Goal: Task Accomplishment & Management: Manage account settings

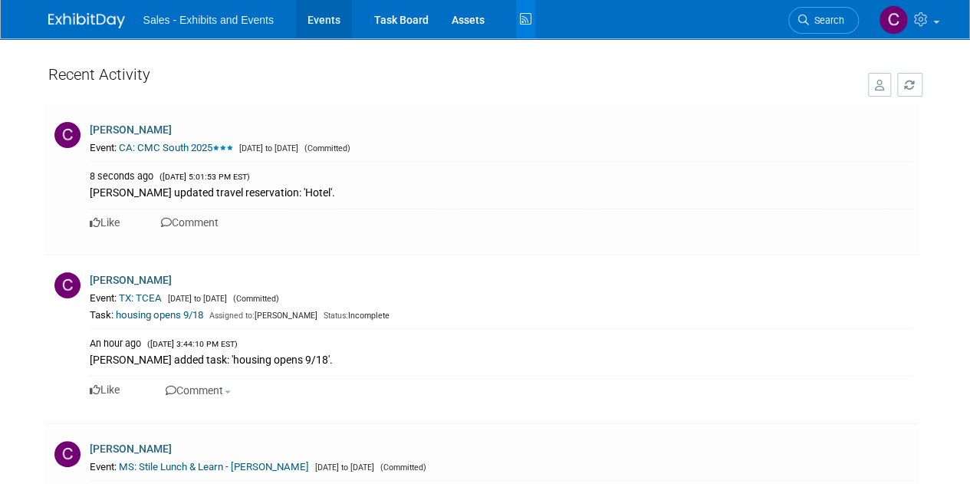
click at [332, 15] on link "Events" at bounding box center [324, 19] width 56 height 38
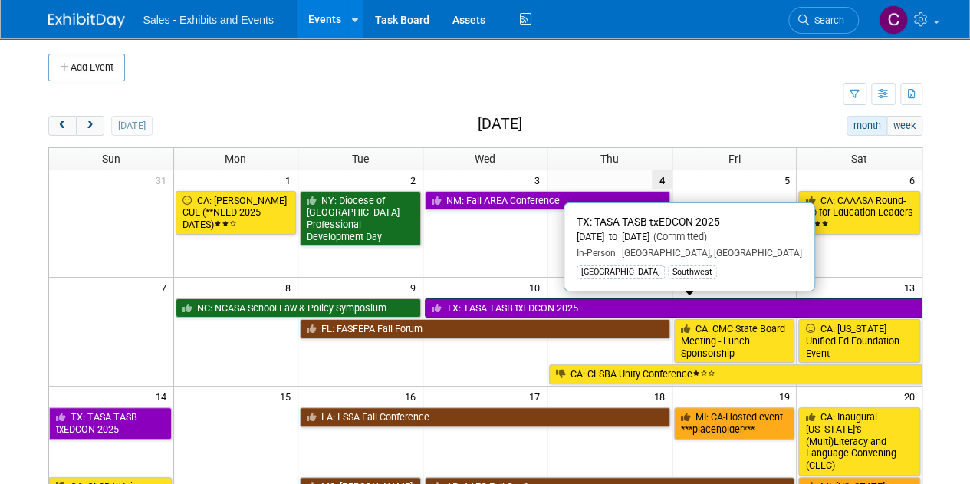
click at [486, 301] on link "TX: TASA TASB txEDCON 2025" at bounding box center [673, 308] width 497 height 20
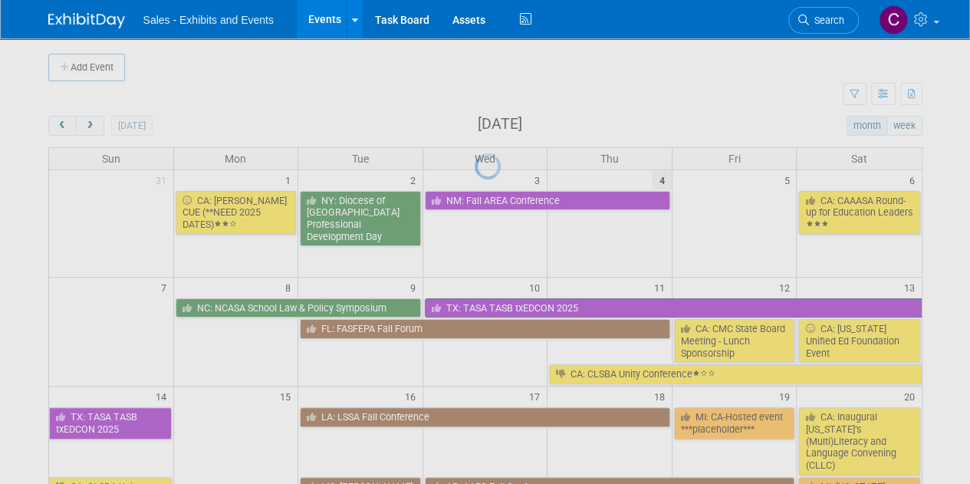
click at [486, 301] on div at bounding box center [485, 242] width 21 height 484
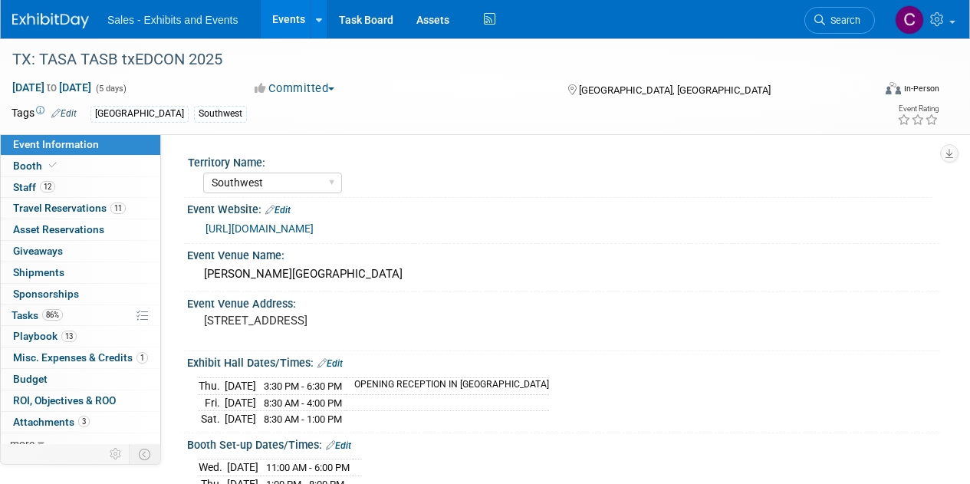
select select "Southwest"
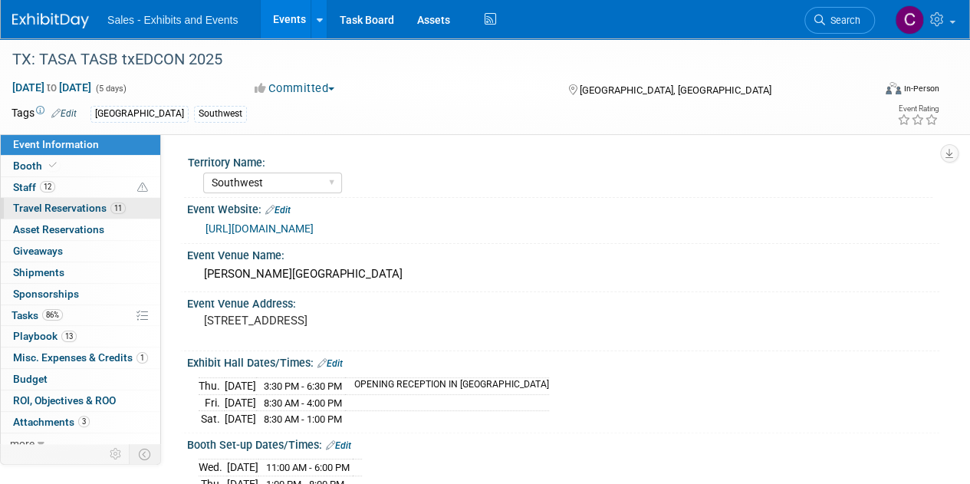
click at [43, 206] on span "Travel Reservations 11" at bounding box center [69, 208] width 113 height 12
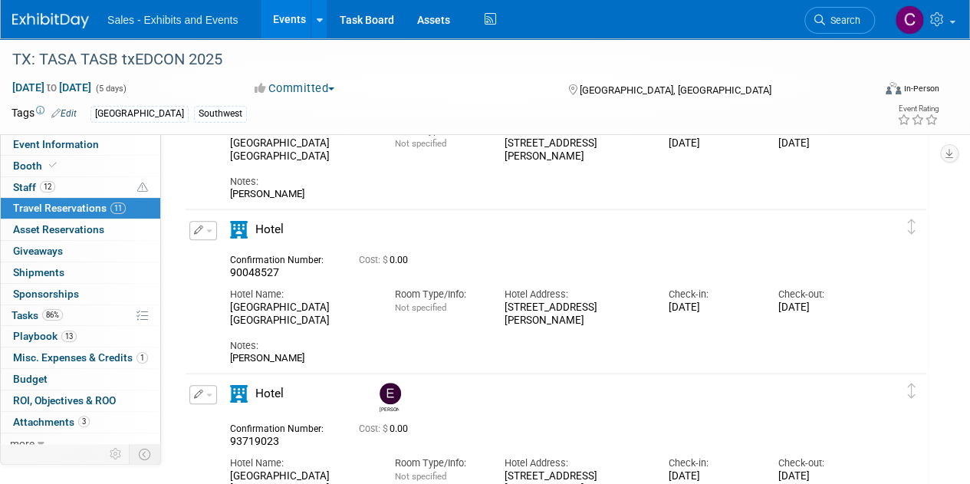
scroll to position [336, 0]
